Goal: Book appointment/travel/reservation

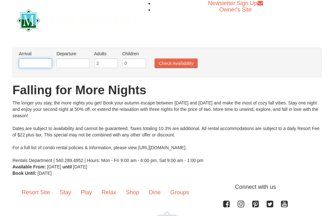
click at [38, 60] on input "text" at bounding box center [35, 63] width 33 height 10
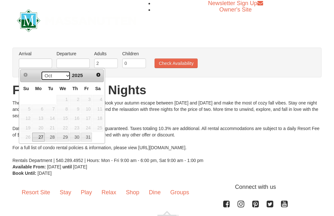
click at [64, 74] on select "Oct Nov" at bounding box center [56, 76] width 30 height 10
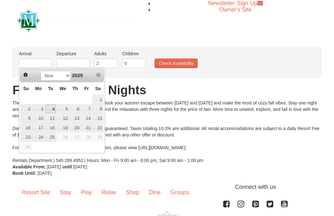
click at [52, 110] on link "4" at bounding box center [50, 108] width 11 height 9
type input "[DATE]"
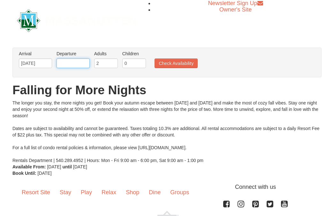
click at [72, 61] on input "text" at bounding box center [73, 63] width 33 height 10
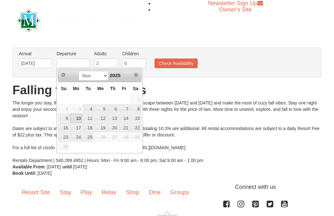
click at [73, 118] on link "10" at bounding box center [76, 118] width 12 height 9
type input "[DATE]"
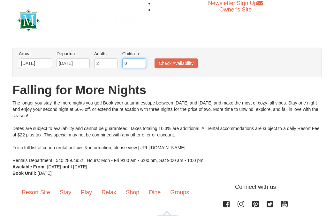
click at [138, 65] on input "0" at bounding box center [134, 63] width 24 height 10
type input "1"
click at [142, 61] on input "1" at bounding box center [134, 63] width 24 height 10
click at [165, 64] on button "Check Availability" at bounding box center [176, 63] width 43 height 10
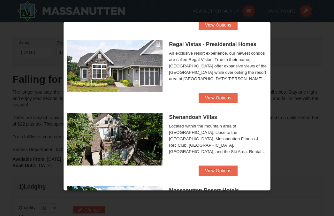
scroll to position [97, 0]
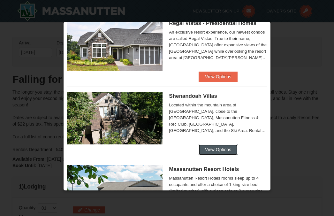
click at [225, 151] on button "View Options" at bounding box center [218, 149] width 39 height 10
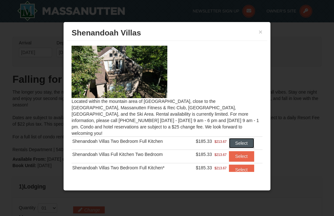
click at [241, 138] on button "Select" at bounding box center [241, 143] width 25 height 10
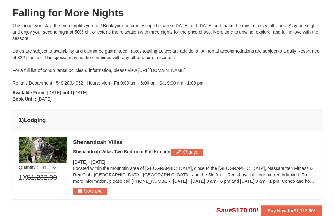
scroll to position [79, 0]
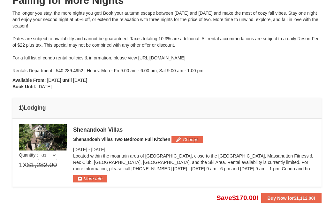
click at [42, 135] on img at bounding box center [43, 137] width 48 height 26
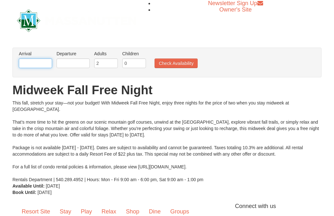
click at [33, 67] on input "text" at bounding box center [35, 63] width 33 height 10
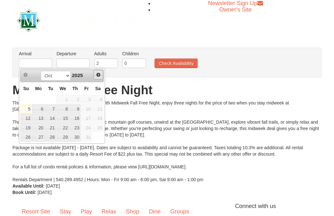
click at [99, 75] on span "Next" at bounding box center [98, 74] width 5 height 5
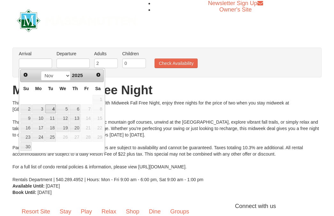
click at [52, 110] on link "4" at bounding box center [50, 108] width 11 height 9
type input "[DATE]"
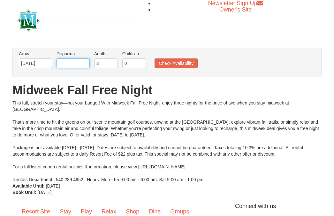
click at [74, 63] on input "text" at bounding box center [73, 63] width 33 height 10
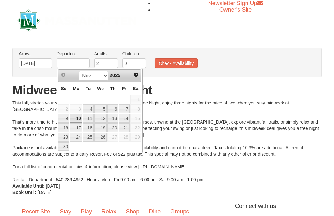
click at [75, 121] on link "10" at bounding box center [76, 118] width 12 height 9
type input "[DATE]"
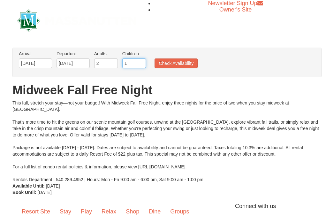
type input "1"
click at [141, 61] on input "1" at bounding box center [134, 63] width 24 height 10
click at [172, 61] on button "Check Availability" at bounding box center [176, 63] width 43 height 10
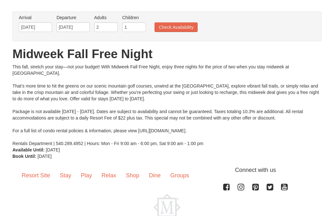
scroll to position [70, 0]
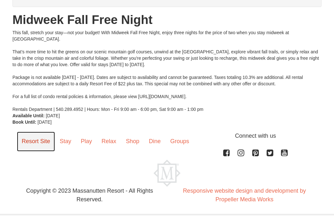
click at [38, 139] on link "Resort Site" at bounding box center [36, 142] width 38 height 20
